Goal: Information Seeking & Learning: Find specific fact

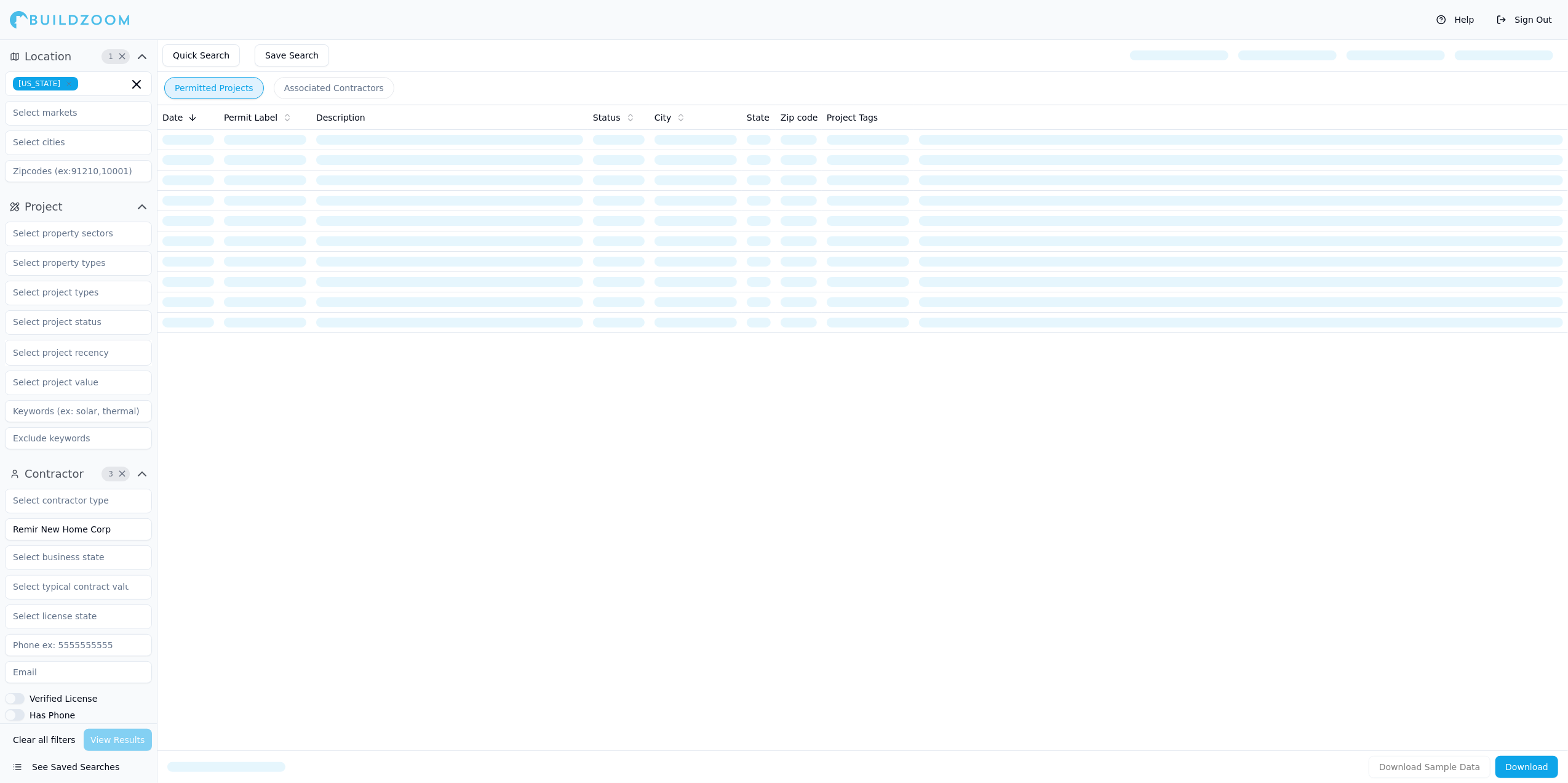
drag, startPoint x: 107, startPoint y: 530, endPoint x: -4, endPoint y: 530, distance: 111.0
click at [0, 530] on html "Help Sign Out Location 1 × [US_STATE] Project Select project recency Contractor…" at bounding box center [784, 392] width 1568 height 783
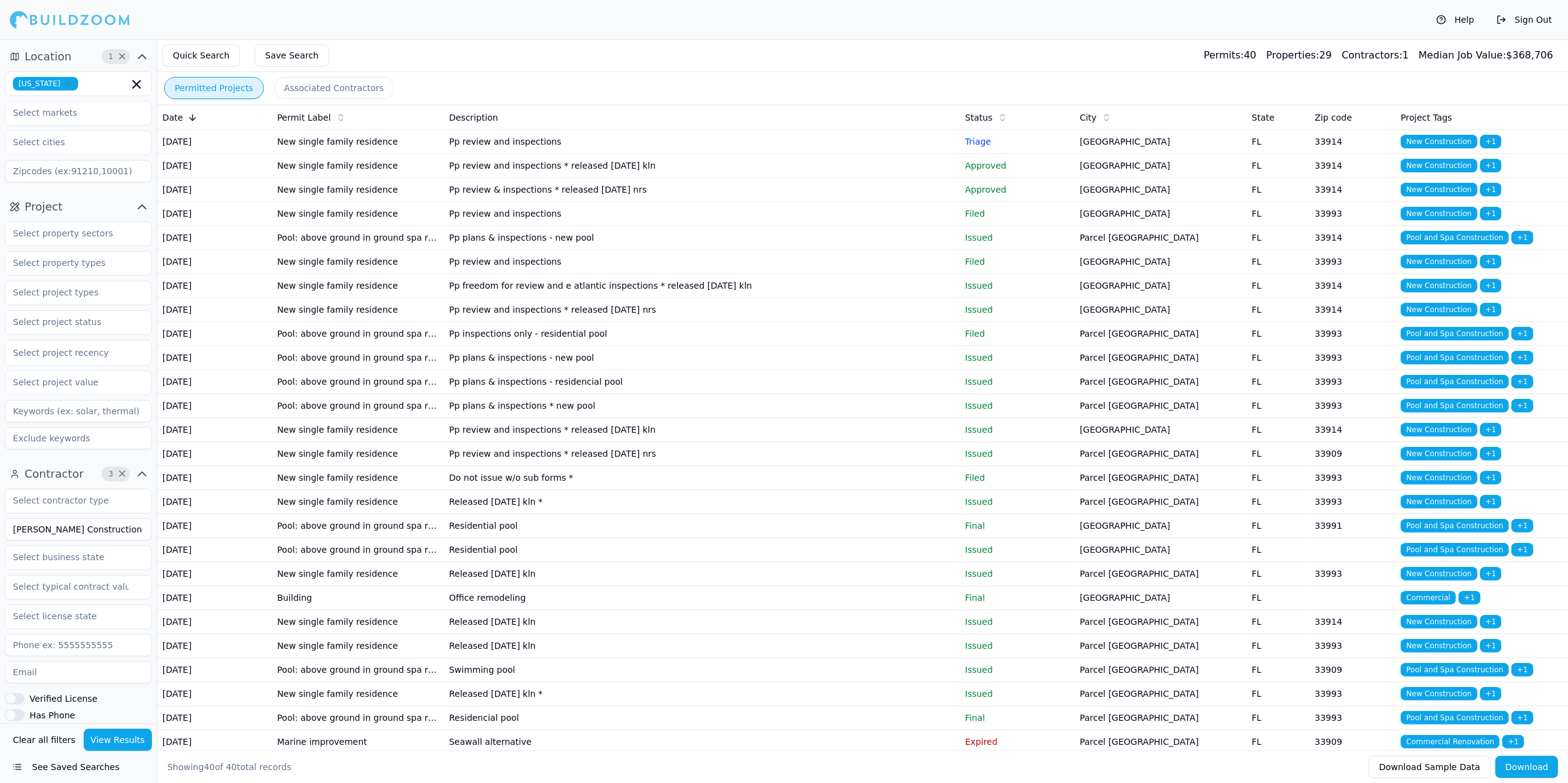
type input "[PERSON_NAME] Construction"
click at [124, 739] on button "View Results" at bounding box center [117, 740] width 69 height 22
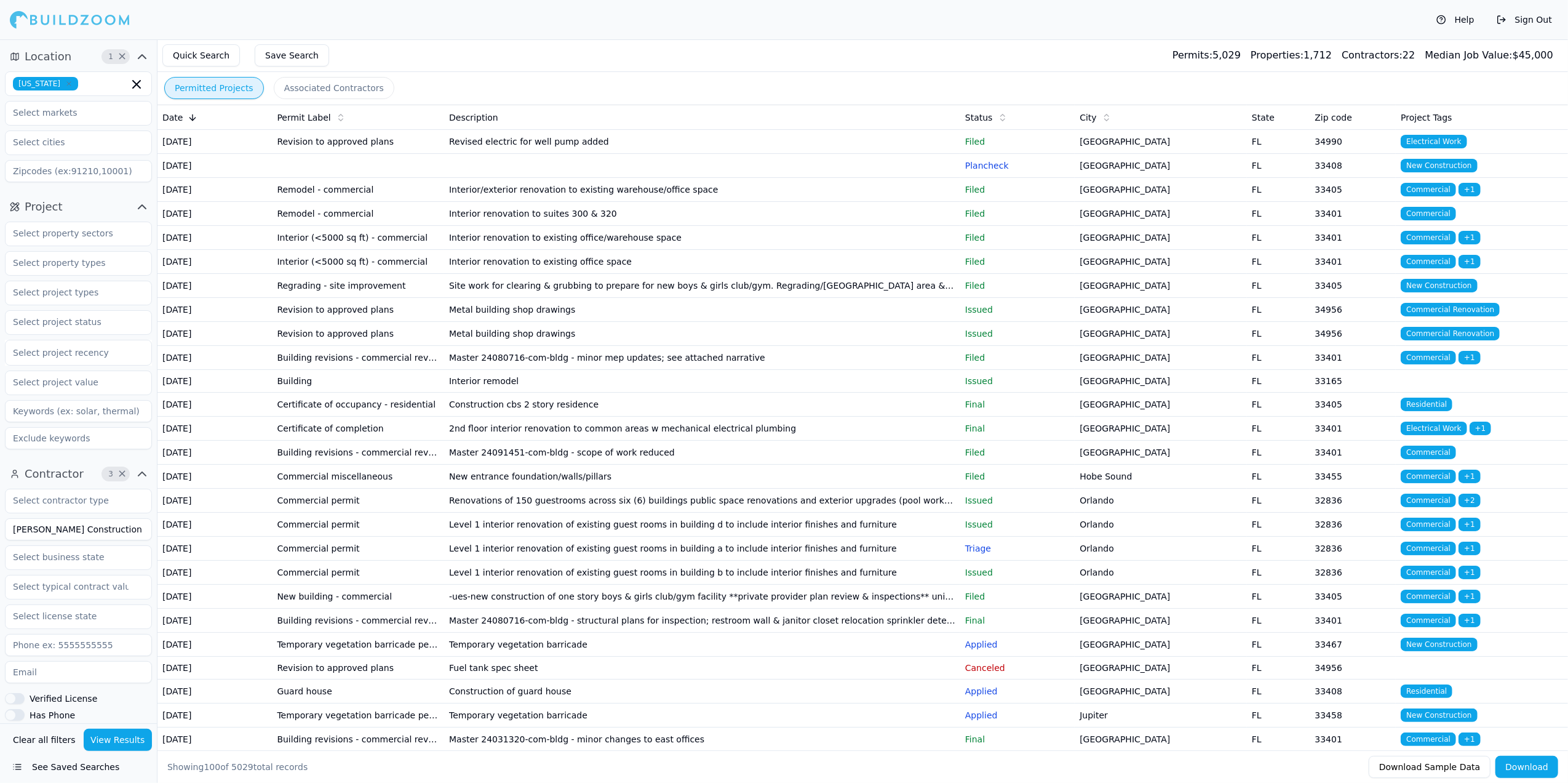
click at [498, 154] on td "Revised electric for well pump added" at bounding box center [702, 142] width 516 height 24
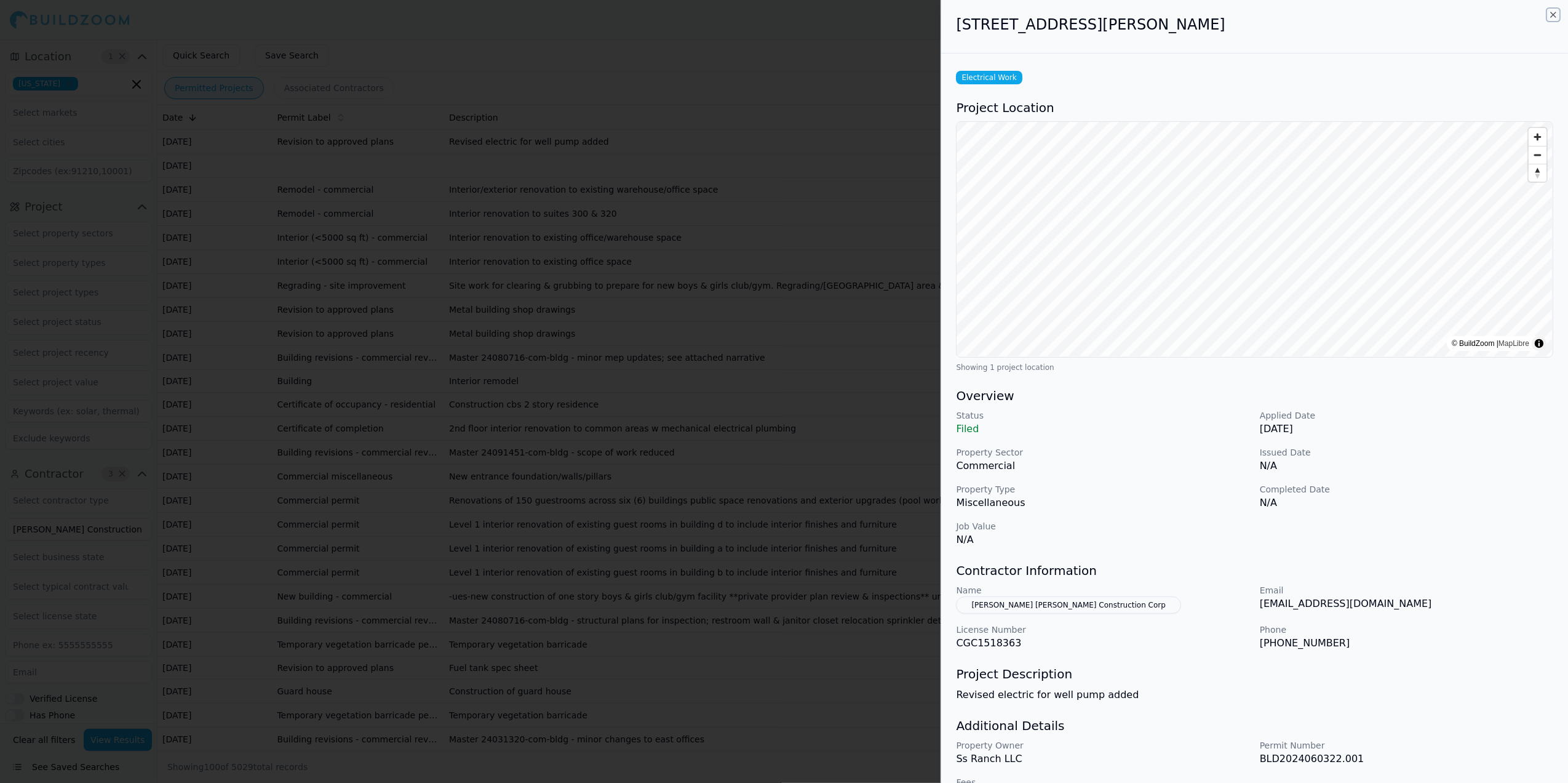
click at [1551, 15] on icon "button" at bounding box center [1554, 15] width 10 height 10
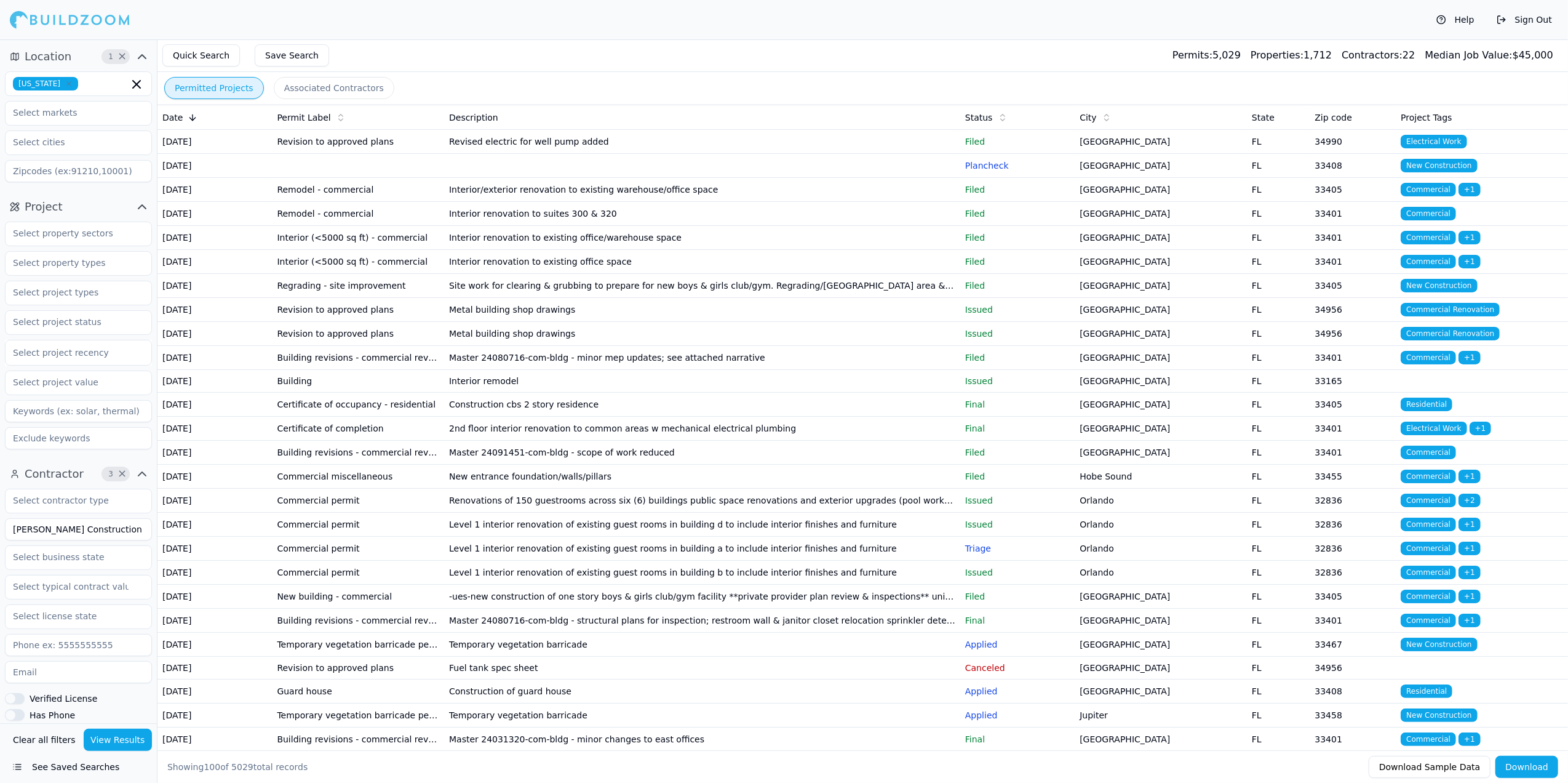
click at [46, 14] on div at bounding box center [70, 19] width 120 height 25
